Goal: Find specific page/section: Find specific page/section

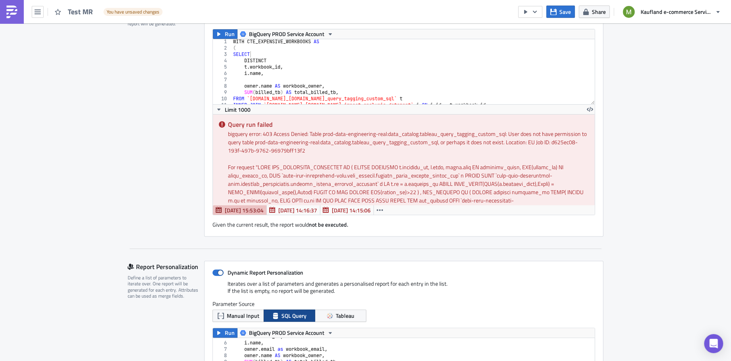
scroll to position [153, 0]
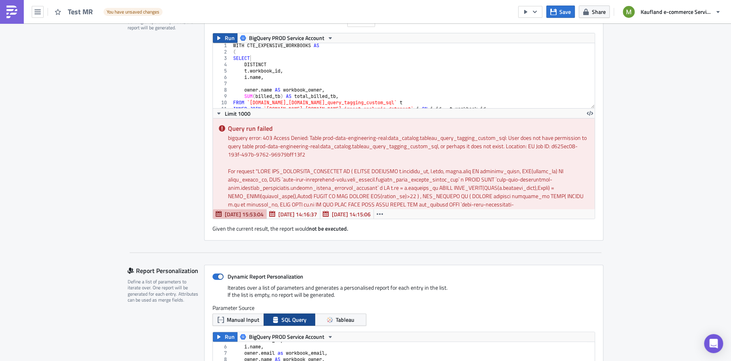
click at [225, 36] on span "Run" at bounding box center [230, 38] width 10 height 10
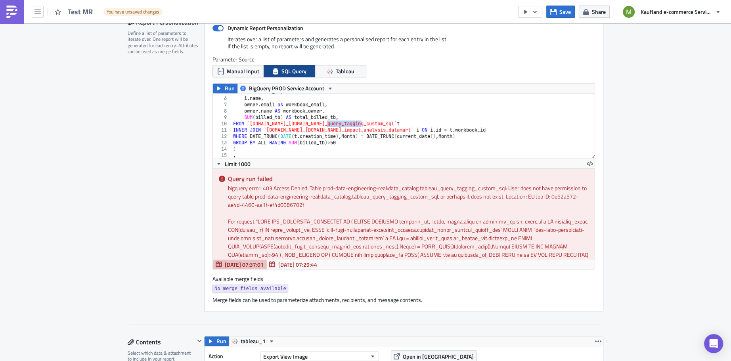
scroll to position [404, 0]
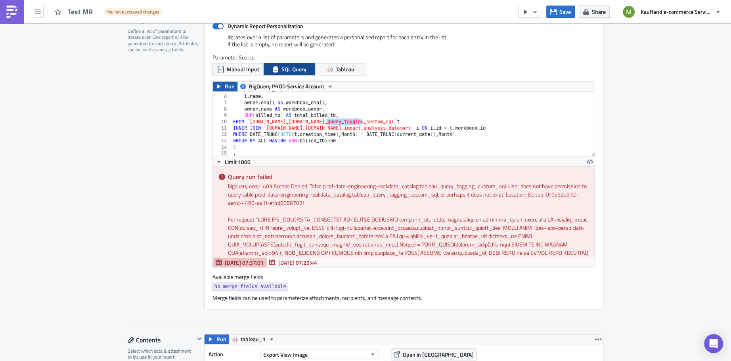
click at [228, 85] on span "Run" at bounding box center [230, 87] width 10 height 10
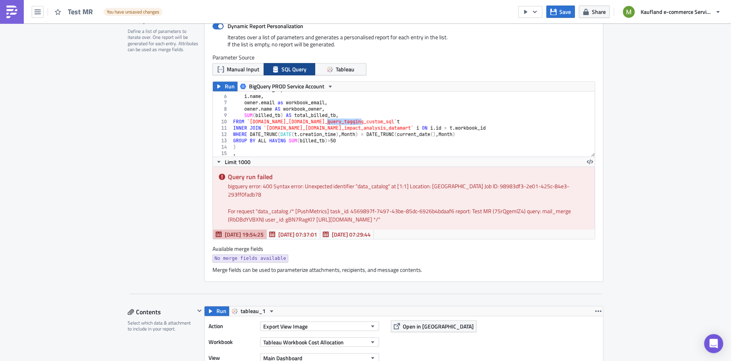
click at [372, 114] on div "t . workbook_id , i . name , owner . email as workbook_email , owner . name AS …" at bounding box center [410, 126] width 356 height 78
click at [225, 87] on span "Run" at bounding box center [230, 87] width 10 height 10
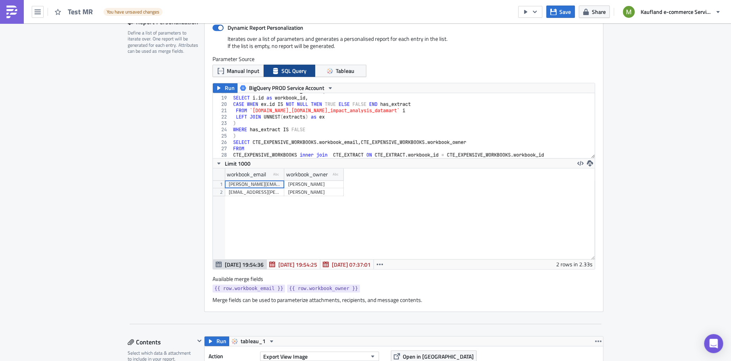
scroll to position [113, 0]
type textarea "CTE_EXPENSIVE_WORKBOOKS inner join CTE_EXTRACT ON CTE_EXTRACT.workbook_id = CTE…"
click at [570, 153] on div "SELECT distinct workbook_id FROM ( SELECT i . id as workbook_id , CASE WHEN ex …" at bounding box center [410, 127] width 356 height 78
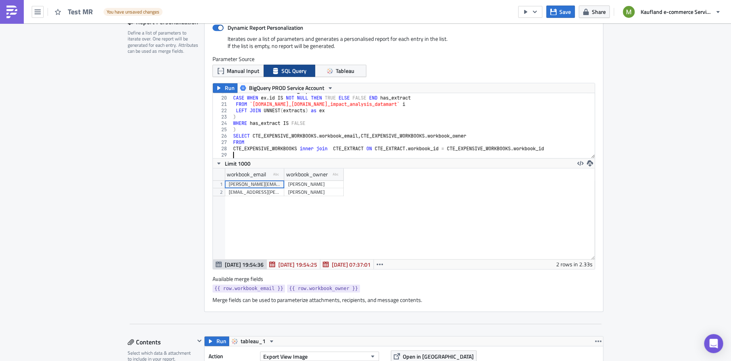
paste textarea "`prod-data-engineering-real.human_resources_jailed.personio` AREA_TEAM_INFO"
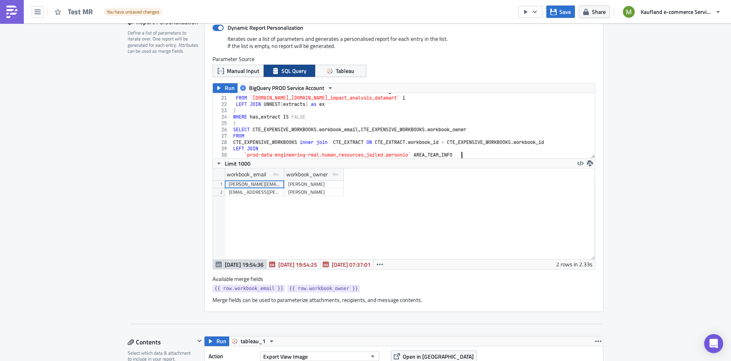
scroll to position [125, 0]
drag, startPoint x: 462, startPoint y: 153, endPoint x: 415, endPoint y: 154, distance: 47.2
click at [415, 154] on div "CASE WHEN ex . id IS NOT NULL THEN TRUE ELSE FALSE END has_extract FROM `[DOMAI…" at bounding box center [410, 127] width 356 height 78
click at [437, 153] on div "CASE WHEN ex . id IS NOT NULL THEN TRUE ELSE FALSE END has_extract FROM `[DOMAI…" at bounding box center [410, 127] width 356 height 78
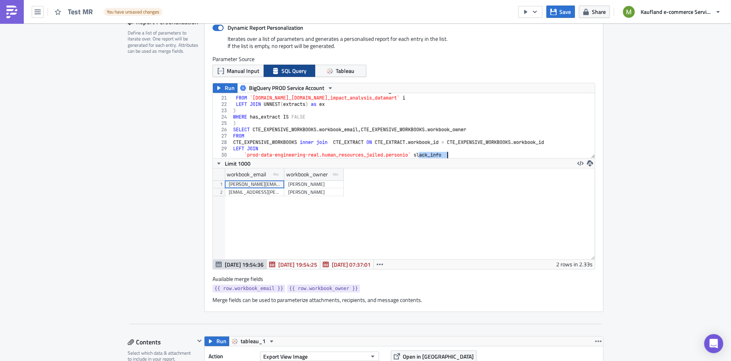
click at [437, 153] on div "CASE WHEN ex . id IS NOT NULL THEN TRUE ELSE FALSE END has_extract FROM `[DOMAI…" at bounding box center [410, 127] width 356 height 78
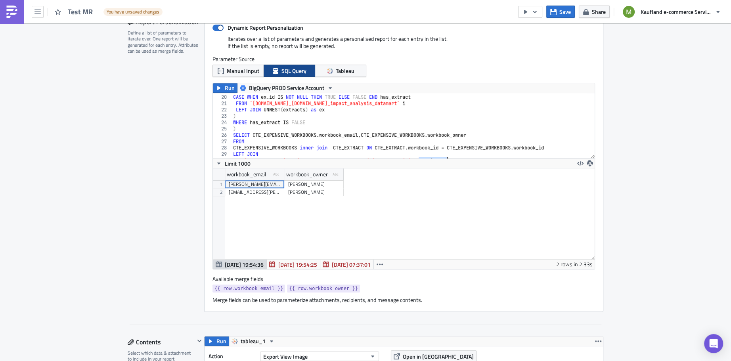
scroll to position [125, 0]
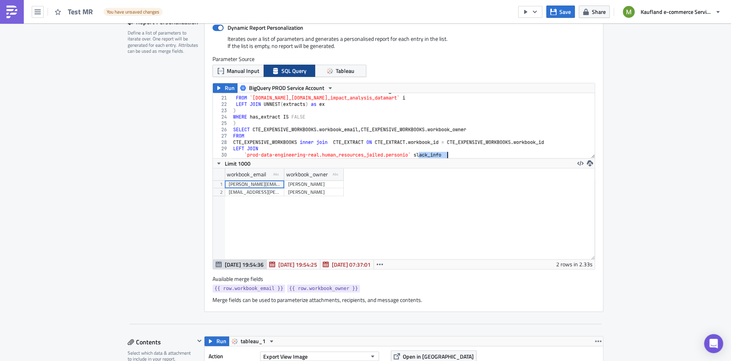
type textarea "`prod-data-engineering-real.human_resources_jailed.personio` slack_info"
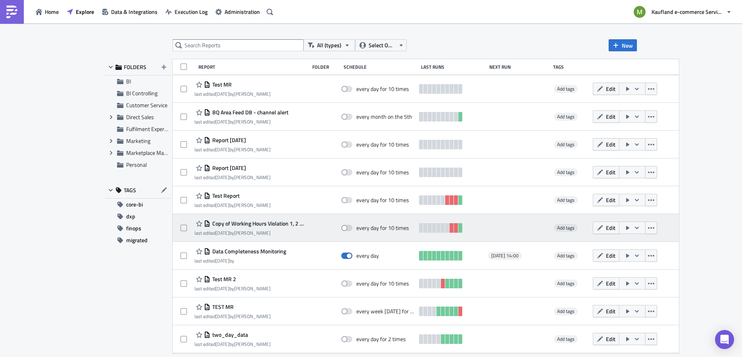
click at [244, 223] on span "Copy of Working Hours Violation 1, 2 & 3 - Final" at bounding box center [257, 223] width 95 height 7
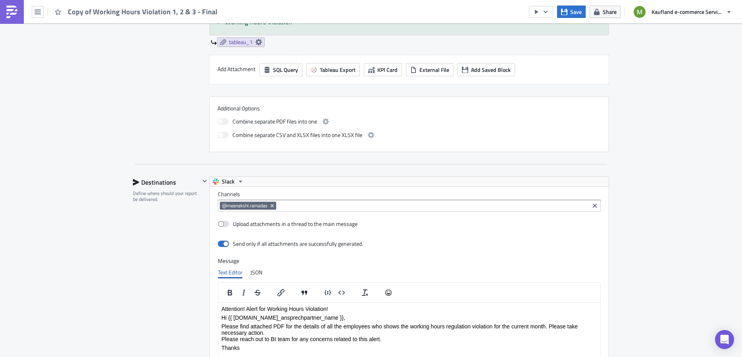
scroll to position [886, 0]
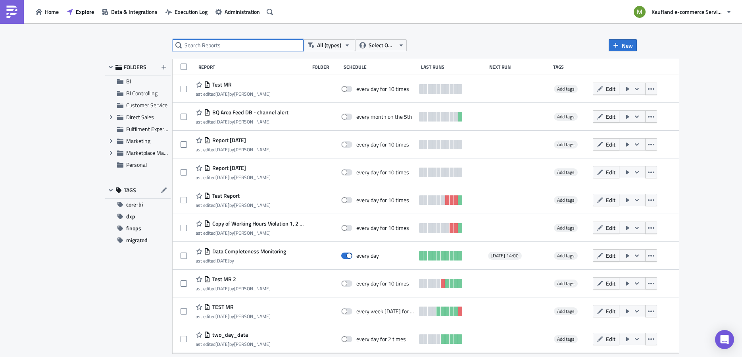
click at [215, 45] on input "text" at bounding box center [238, 45] width 131 height 12
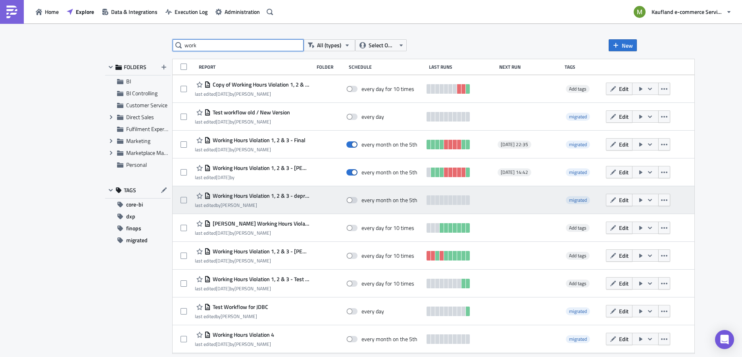
type input "work"
click at [253, 192] on span "Working Hours Violation 1, 2 & 3 - deprecate" at bounding box center [260, 195] width 99 height 7
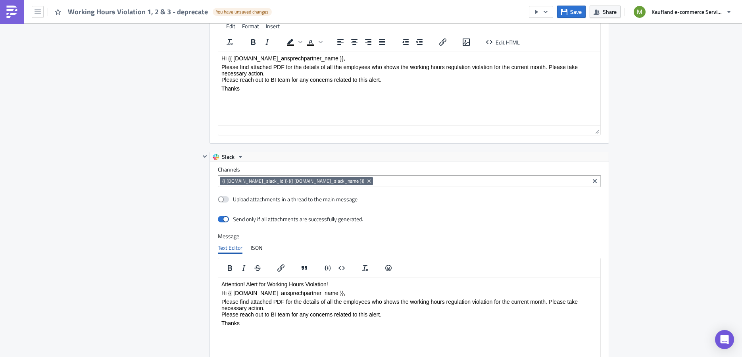
scroll to position [998, 0]
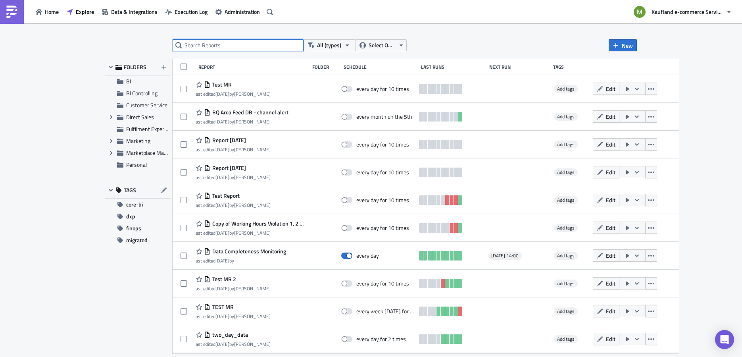
click at [223, 43] on input "text" at bounding box center [238, 45] width 131 height 12
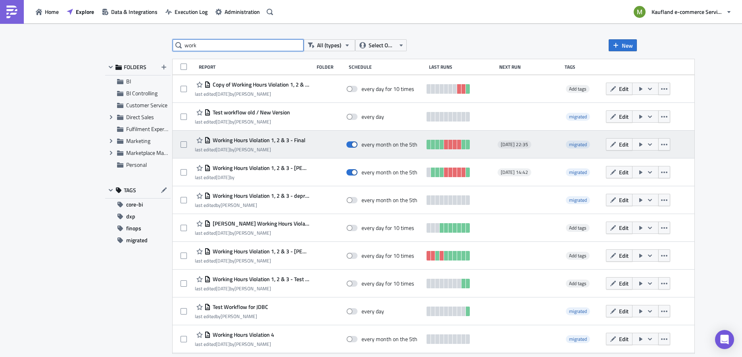
type input "work"
click at [245, 139] on span "Working Hours Violation 1, 2 & 3 - Final" at bounding box center [258, 139] width 95 height 7
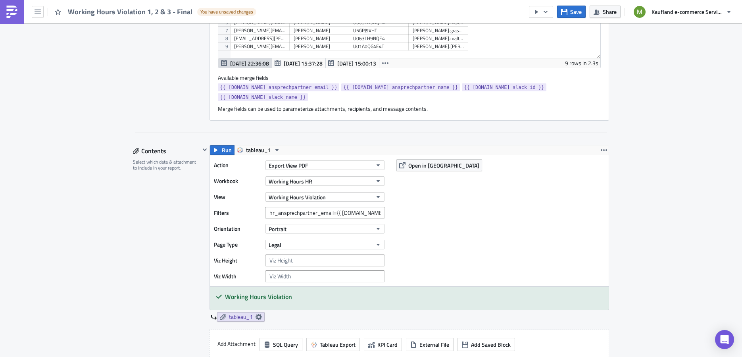
scroll to position [452, 0]
